Goal: Task Accomplishment & Management: Manage account settings

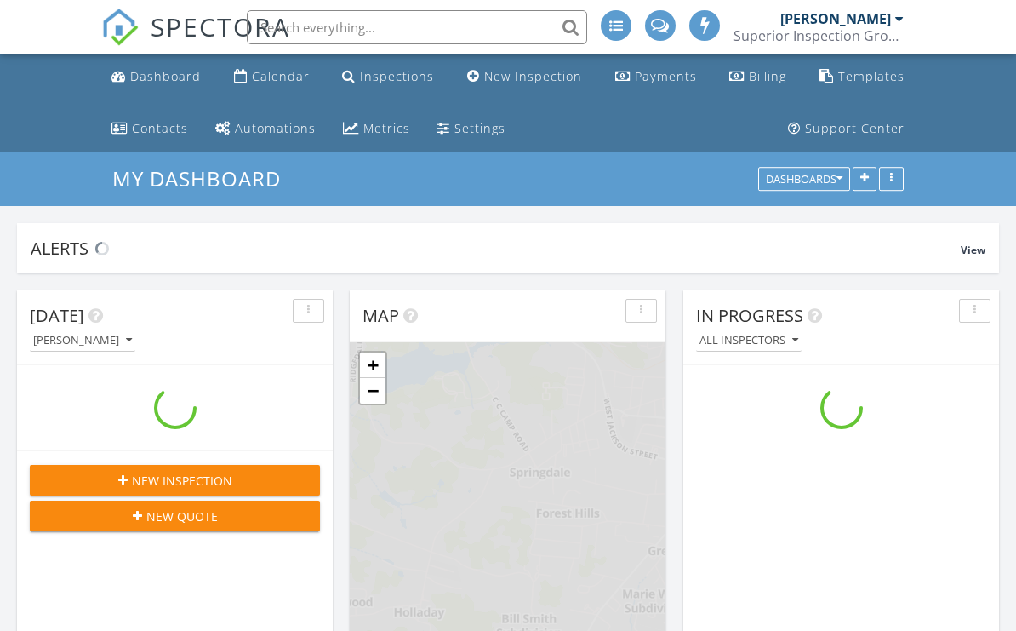
scroll to position [1550, 1017]
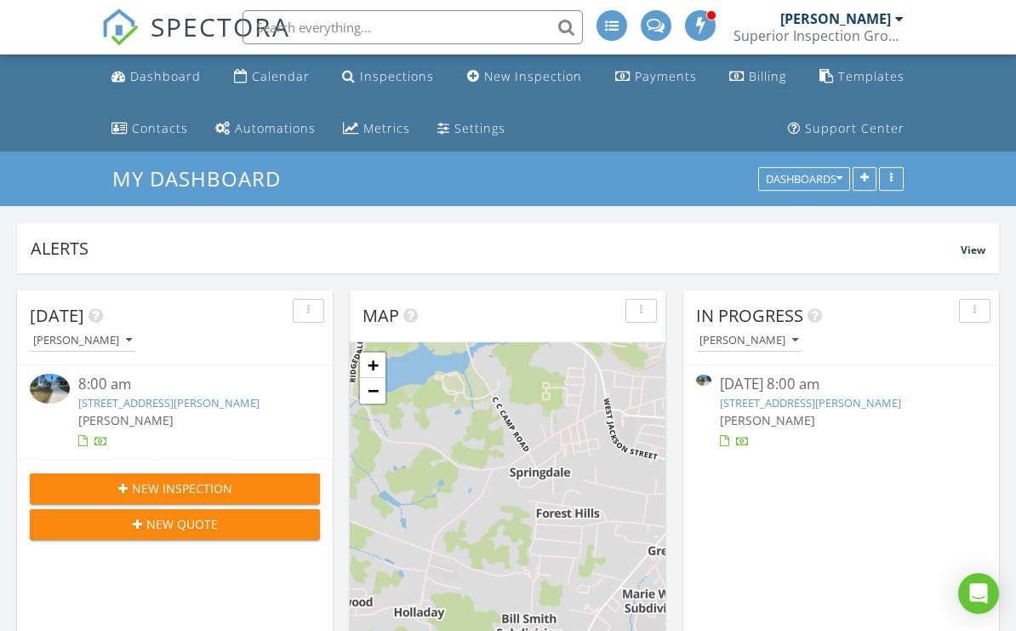
click at [287, 85] on link "Calendar" at bounding box center [271, 76] width 89 height 31
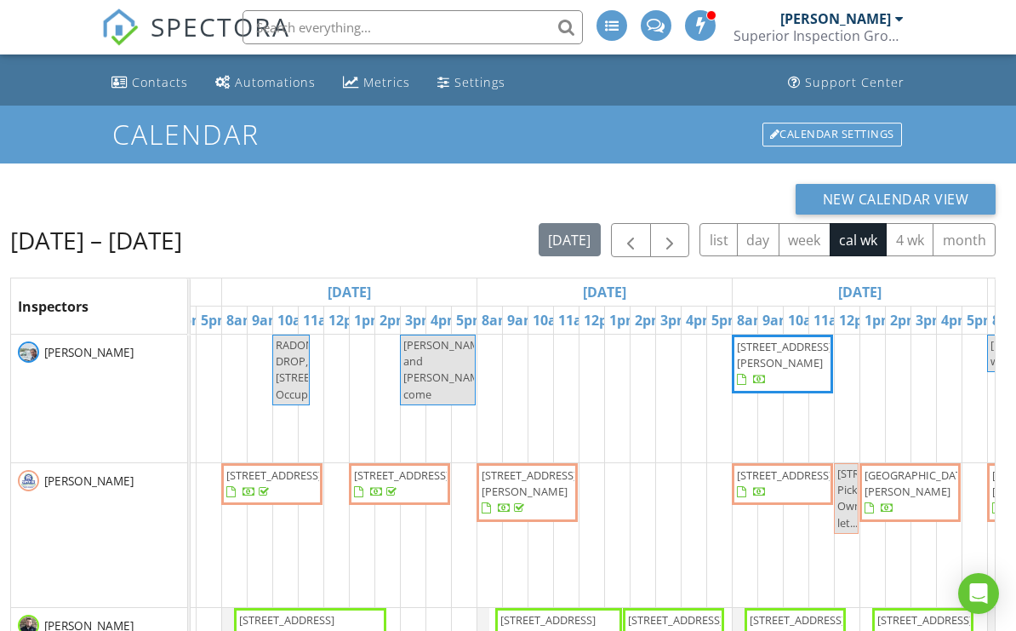
click at [705, 570] on td at bounding box center [694, 593] width 26 height 518
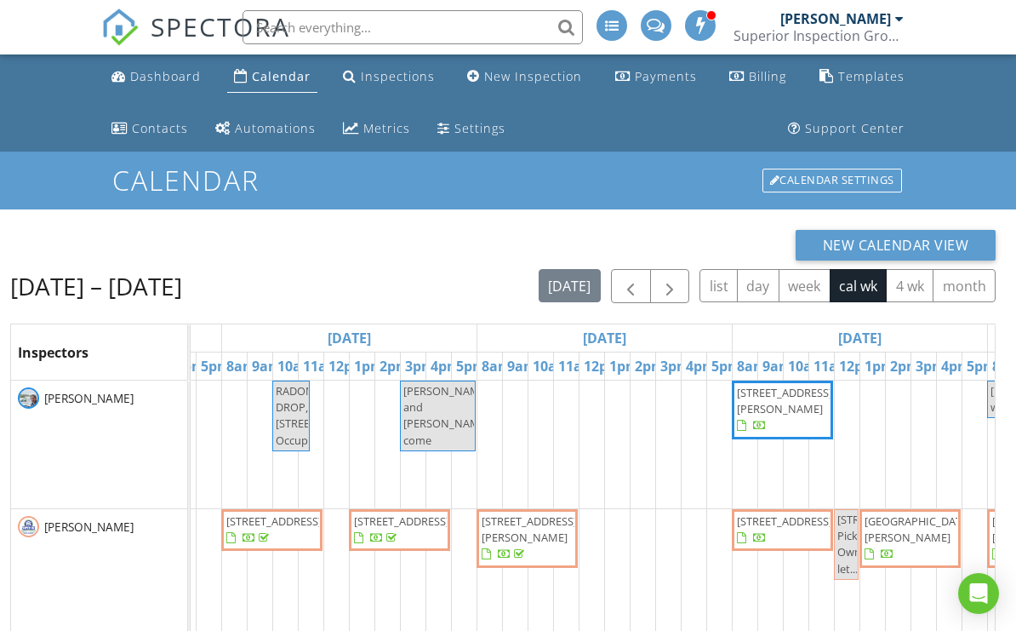
click at [421, 73] on div "Inspections" at bounding box center [398, 76] width 74 height 16
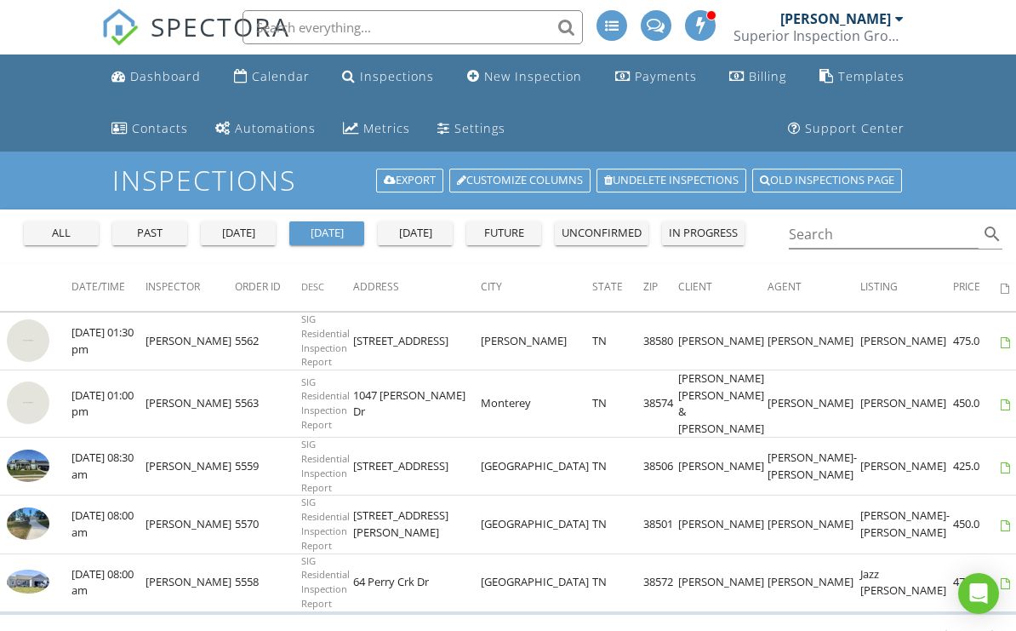
click at [81, 237] on div "all" at bounding box center [61, 233] width 61 height 17
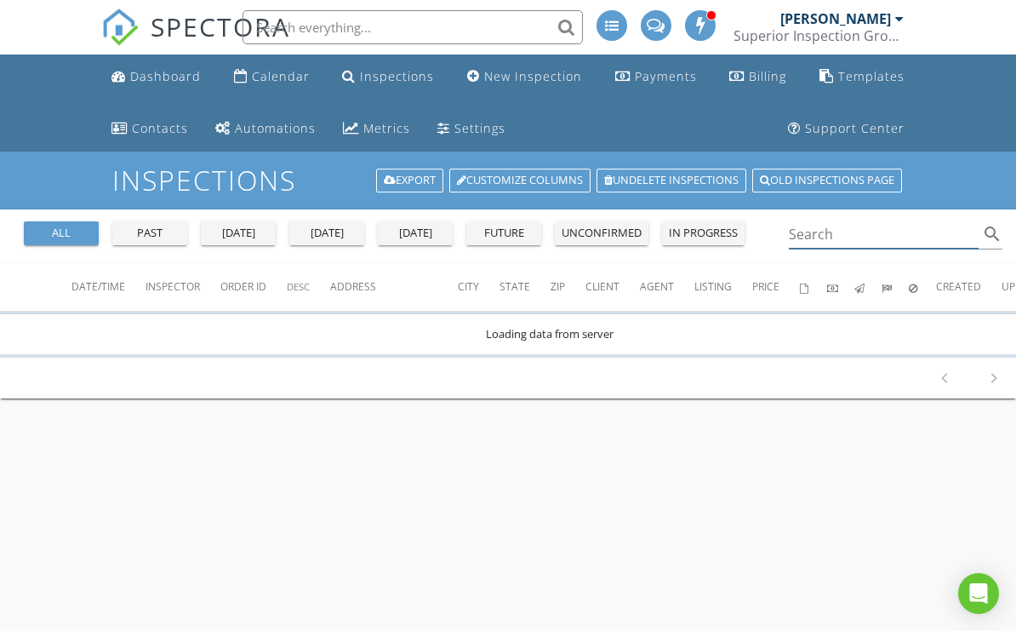
click at [847, 231] on input "Search" at bounding box center [884, 234] width 190 height 28
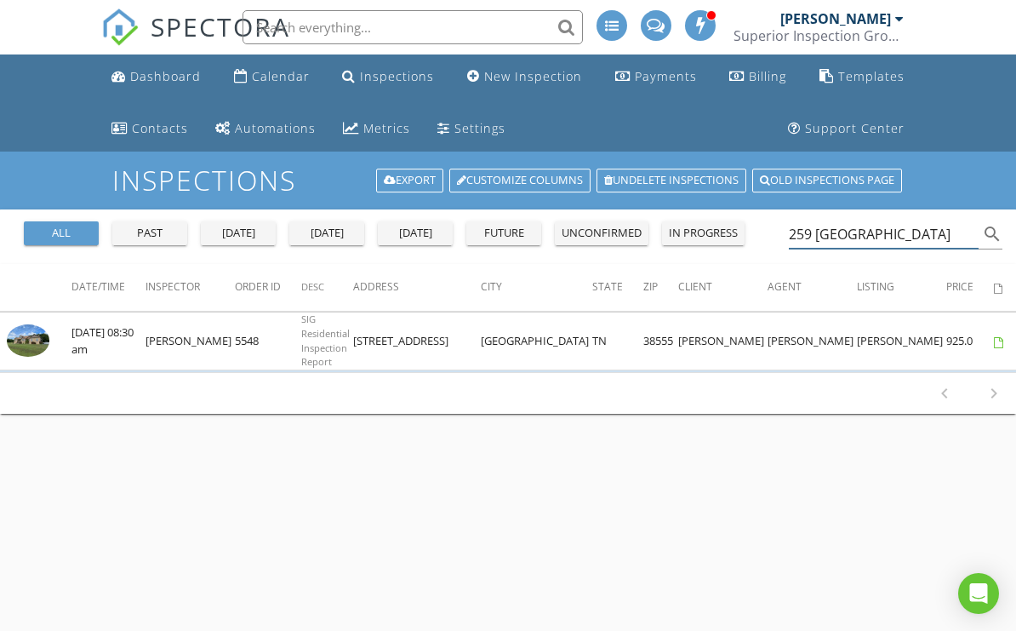
type input "259 York"
click at [37, 345] on img at bounding box center [28, 340] width 43 height 32
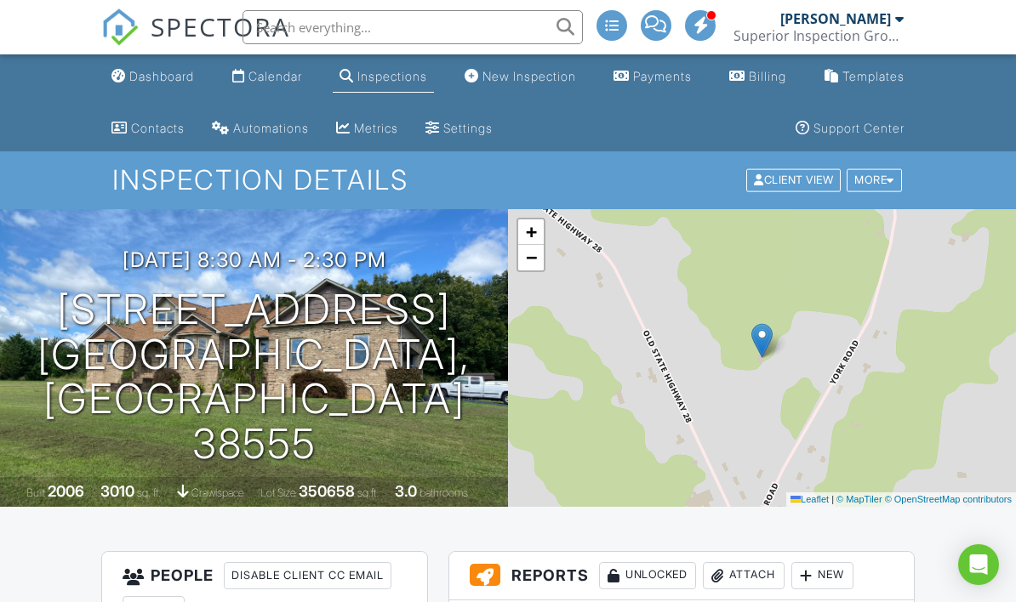
click at [283, 89] on link "Calendar" at bounding box center [266, 76] width 83 height 31
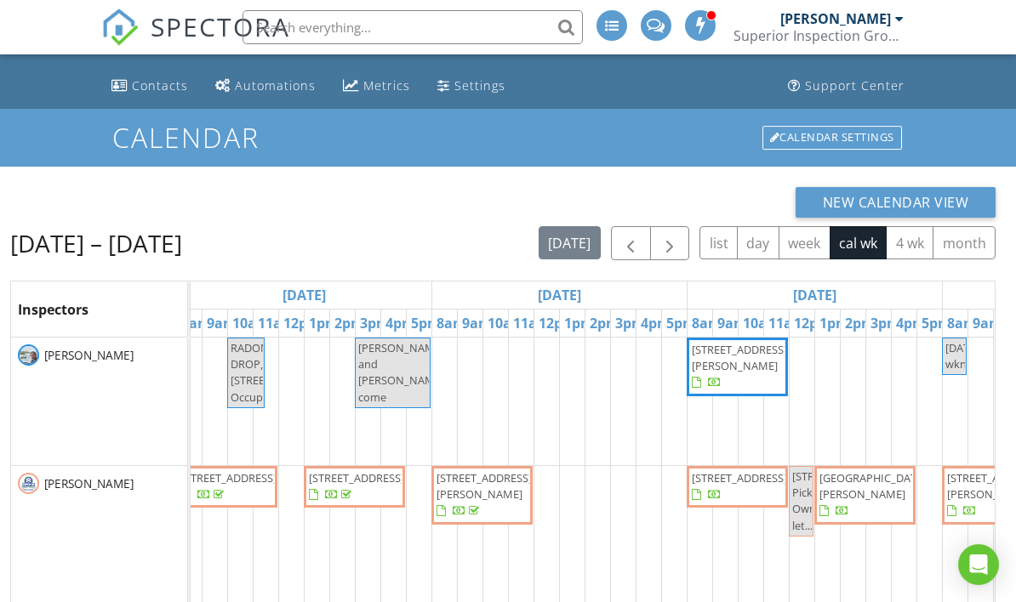
scroll to position [92, 0]
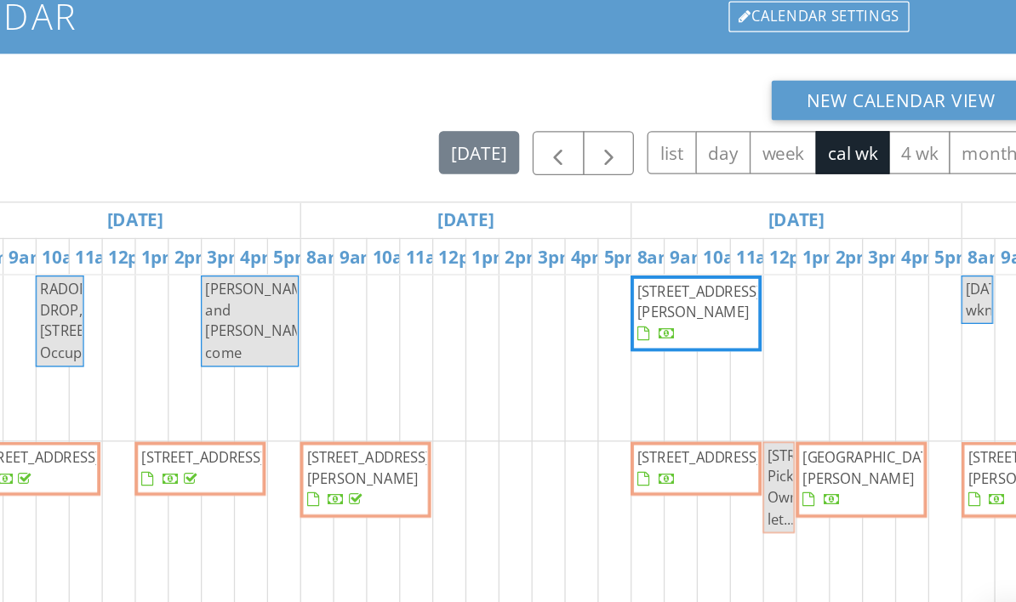
click at [712, 438] on td at bounding box center [725, 533] width 26 height 490
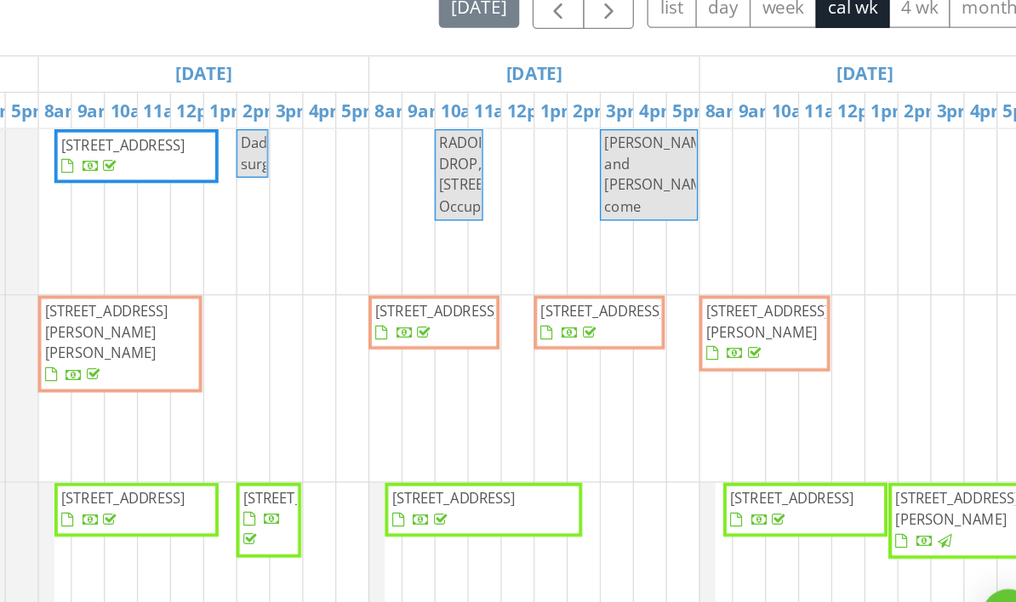
scroll to position [0, 106]
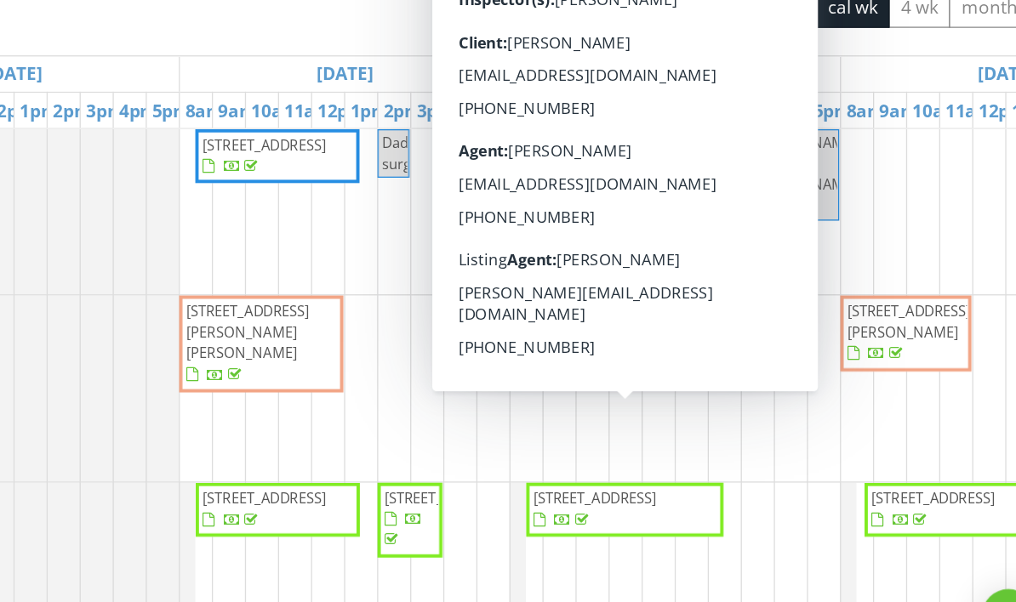
click at [609, 466] on span "[STREET_ADDRESS]" at bounding box center [682, 482] width 146 height 33
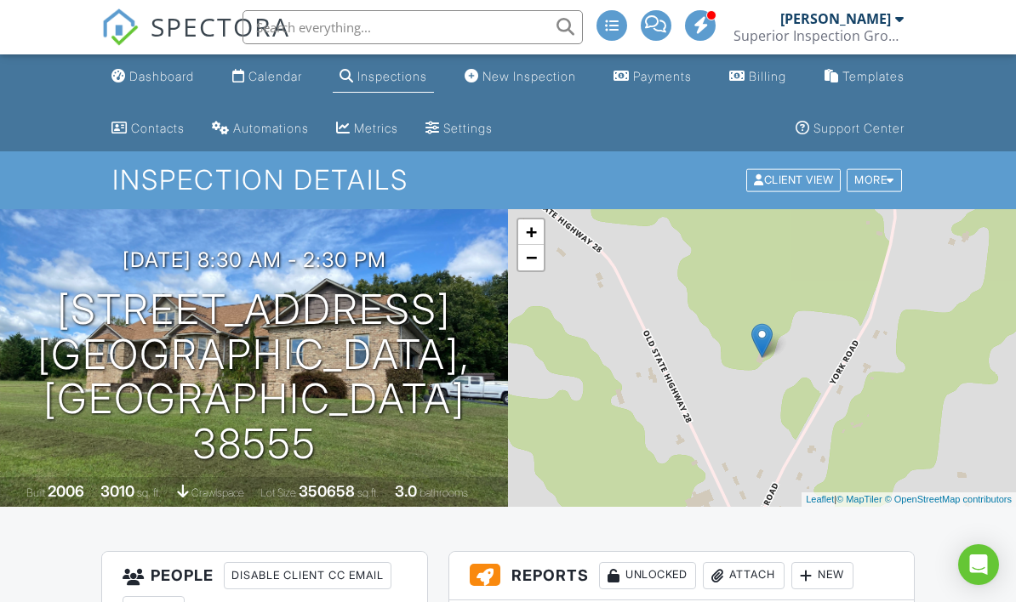
click at [255, 83] on div "Calendar" at bounding box center [275, 76] width 54 height 14
